Goal: Information Seeking & Learning: Learn about a topic

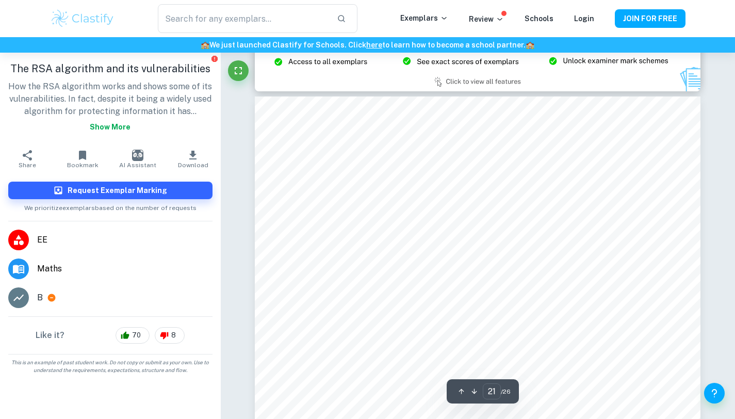
scroll to position [13028, 0]
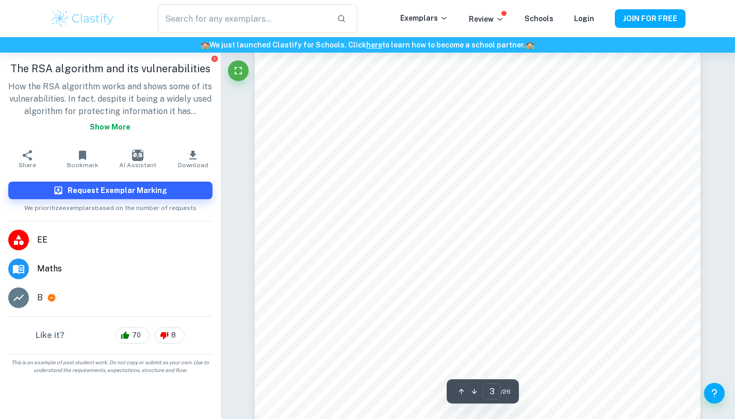
type input "2"
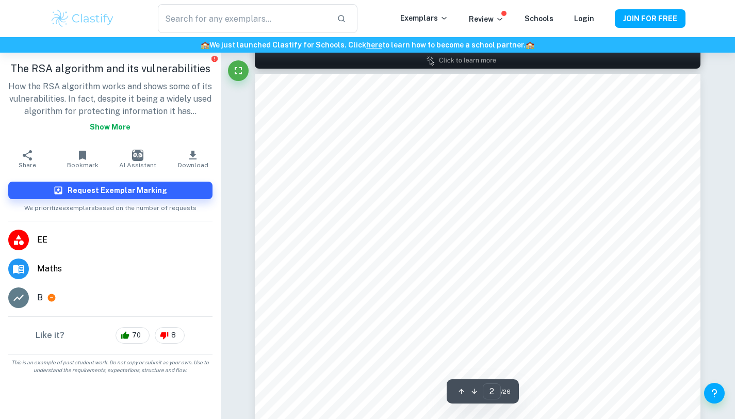
scroll to position [696, 0]
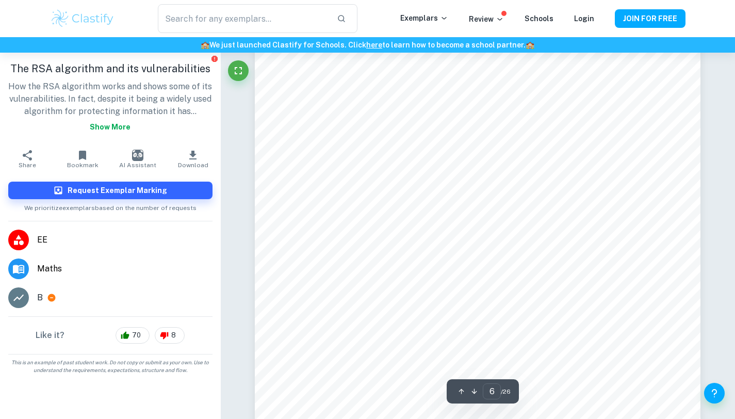
scroll to position [3566, 0]
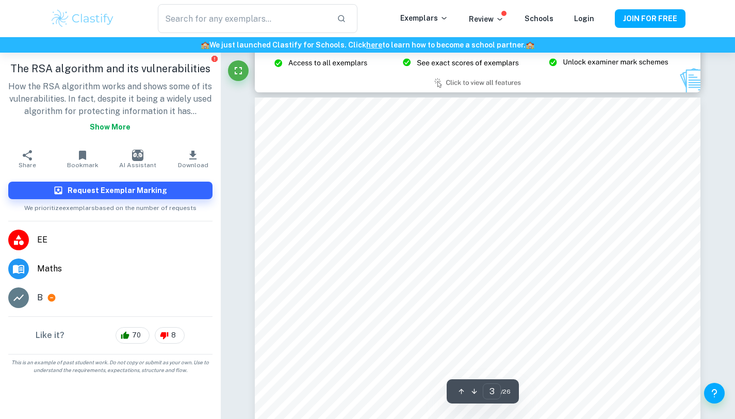
type input "2"
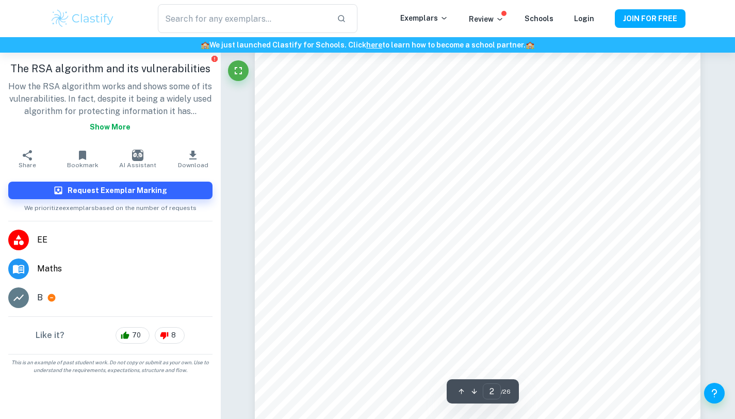
scroll to position [805, 0]
